Goal: Transaction & Acquisition: Purchase product/service

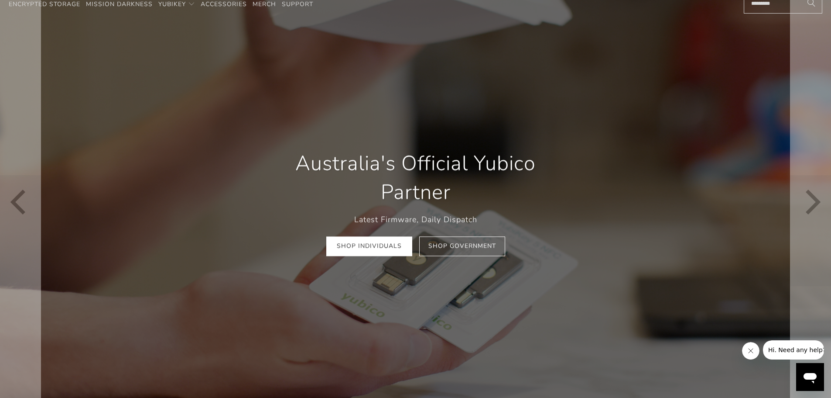
scroll to position [44, 0]
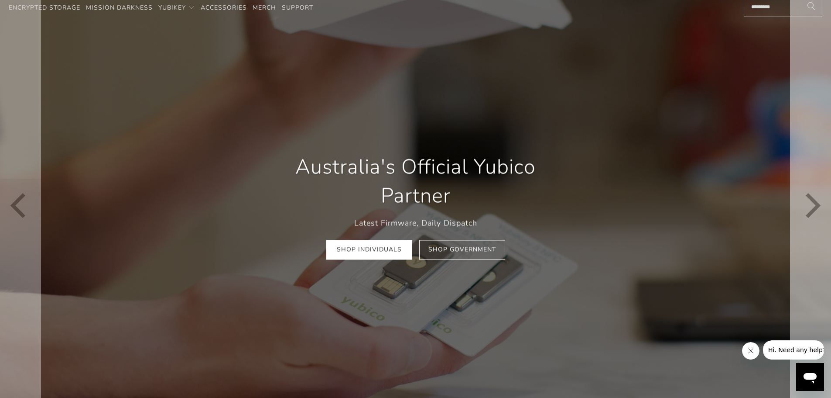
click at [811, 212] on icon "Next" at bounding box center [813, 205] width 15 height 25
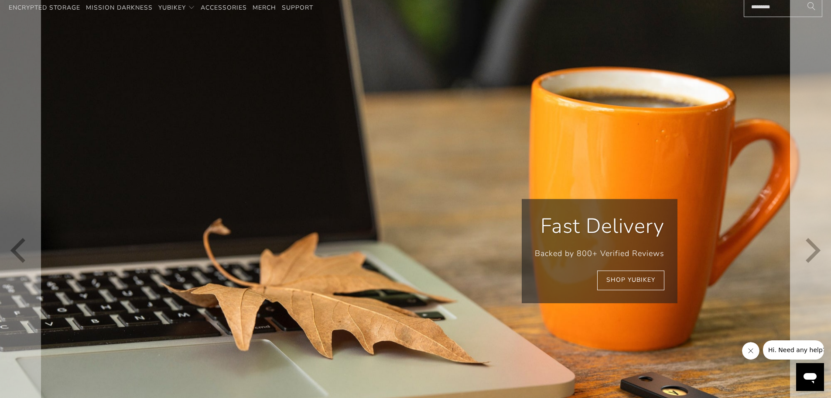
click at [811, 212] on icon "Next" at bounding box center [811, 250] width 25 height 333
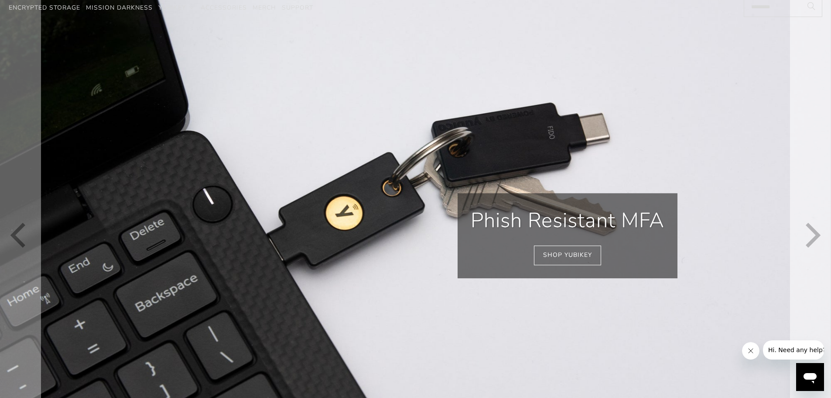
click at [811, 212] on icon "Next" at bounding box center [811, 235] width 25 height 314
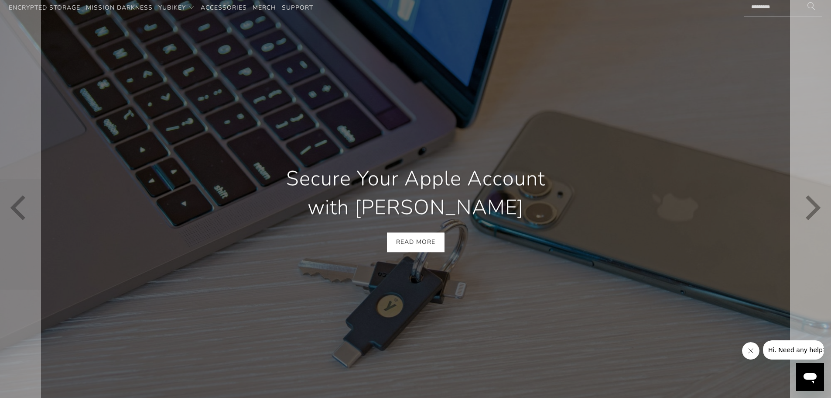
click at [811, 212] on icon "Next" at bounding box center [811, 207] width 25 height 281
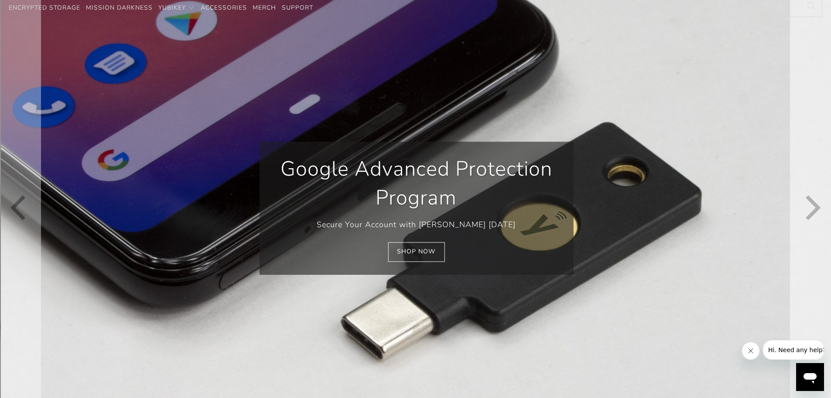
click at [811, 212] on icon "Next" at bounding box center [811, 207] width 25 height 281
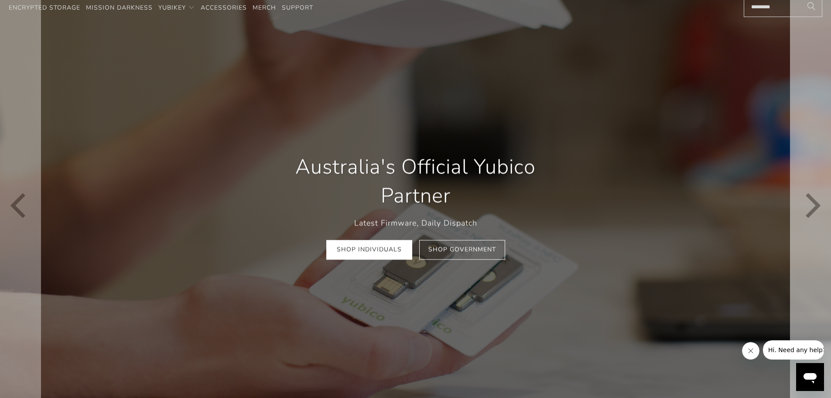
click at [811, 212] on icon "Next" at bounding box center [813, 205] width 15 height 25
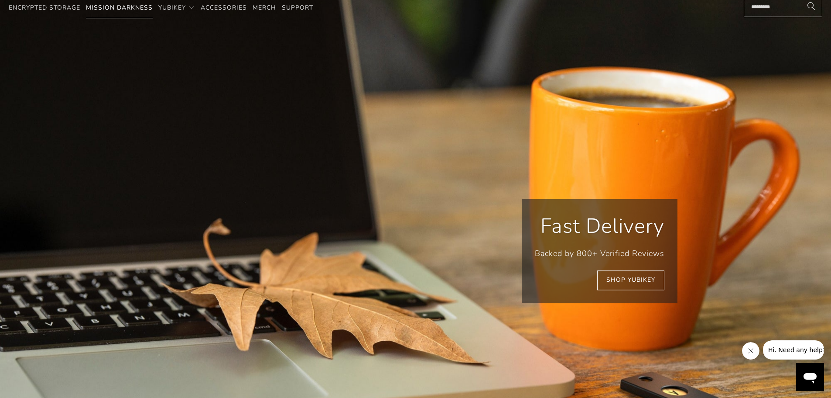
click at [122, 10] on span "Mission Darkness" at bounding box center [119, 7] width 67 height 8
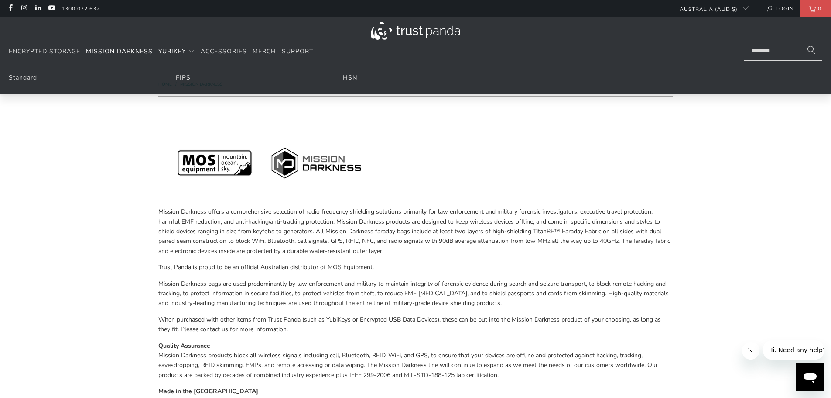
click at [174, 49] on span "YubiKey" at bounding box center [171, 51] width 27 height 8
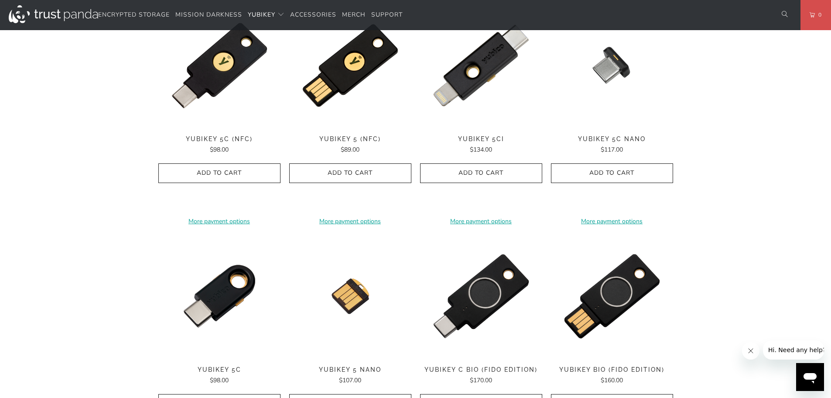
scroll to position [393, 0]
